Goal: Task Accomplishment & Management: Manage account settings

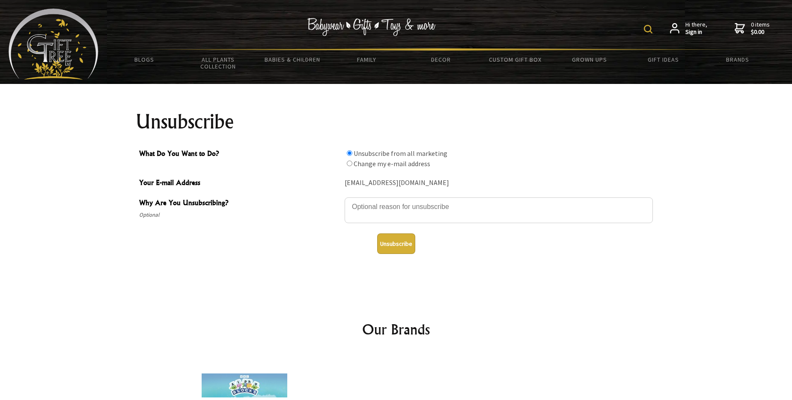
click at [397, 241] on button "Unsubscribe" at bounding box center [396, 243] width 38 height 21
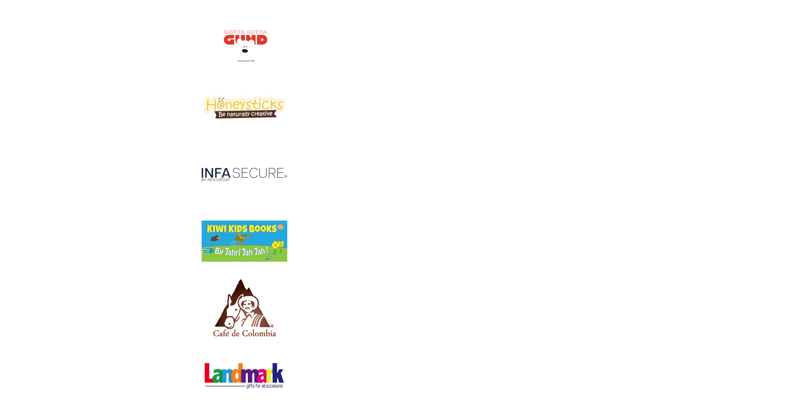
scroll to position [2511, 0]
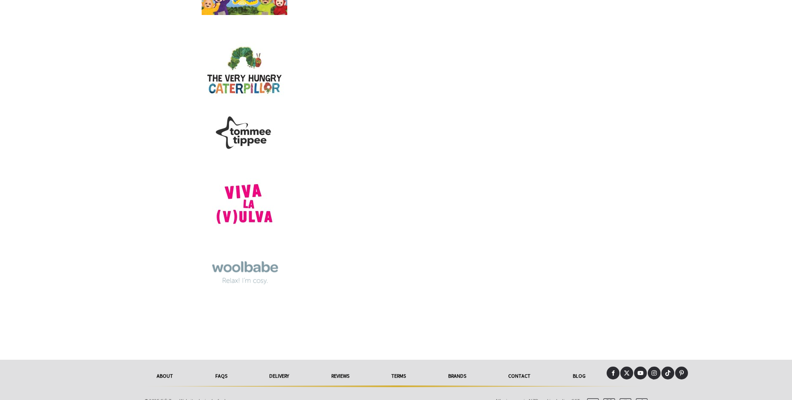
scroll to position [4021, 0]
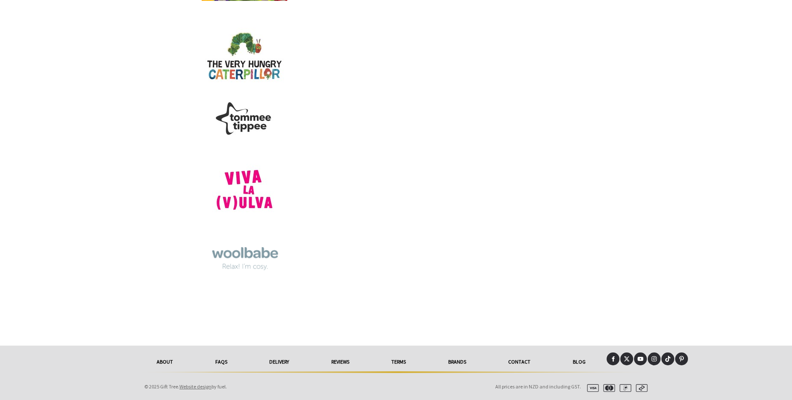
click at [785, 395] on div at bounding box center [396, 372] width 792 height 54
click at [172, 363] on link "About" at bounding box center [165, 361] width 59 height 19
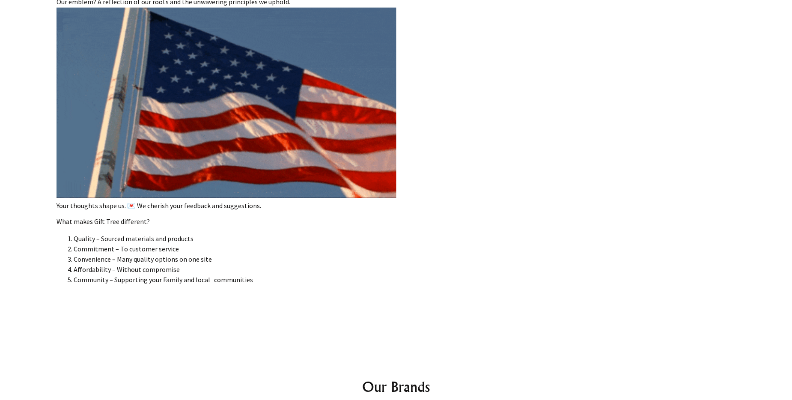
scroll to position [1033, 0]
